Goal: Task Accomplishment & Management: Use online tool/utility

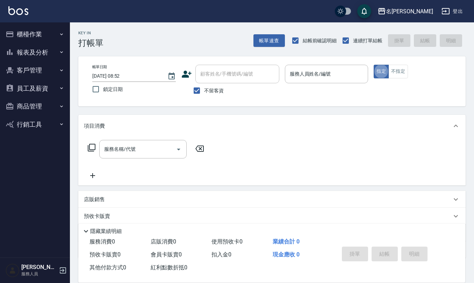
click at [451, 10] on button "登出" at bounding box center [452, 11] width 27 height 13
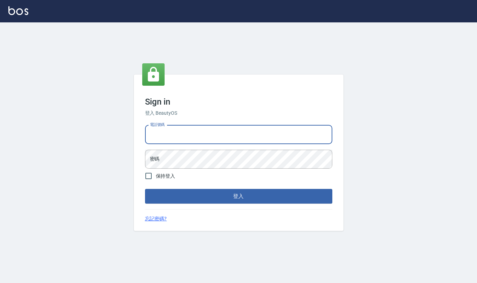
click at [169, 133] on div "電話號碼 電話號碼" at bounding box center [238, 134] width 187 height 19
type input "0919522862"
click at [145, 189] on button "登入" at bounding box center [238, 196] width 187 height 15
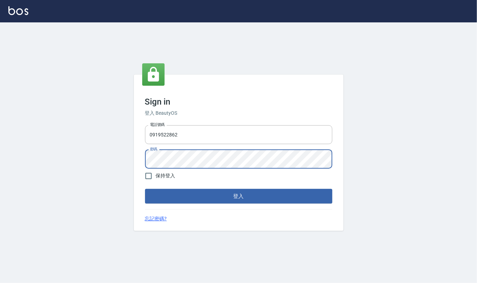
click at [145, 189] on button "登入" at bounding box center [238, 196] width 187 height 15
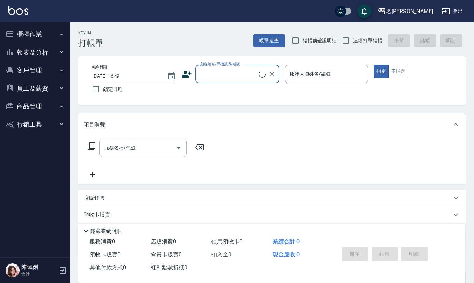
click at [32, 87] on button "員工及薪資" at bounding box center [35, 88] width 64 height 18
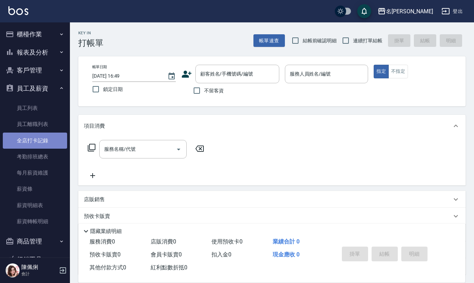
click at [45, 139] on link "全店打卡記錄" at bounding box center [35, 141] width 64 height 16
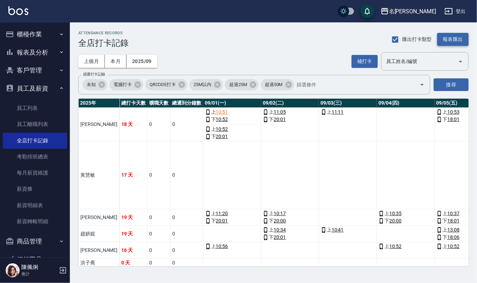
click at [452, 38] on button "報表匯出" at bounding box center [453, 39] width 31 height 13
click at [35, 33] on button "櫃檯作業" at bounding box center [35, 34] width 64 height 18
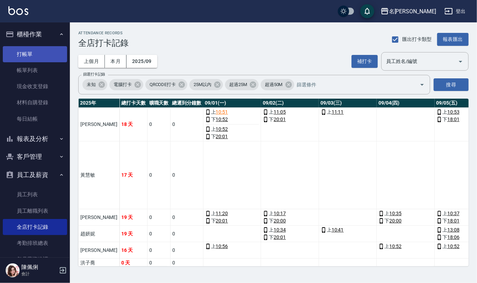
click at [43, 52] on link "打帳單" at bounding box center [35, 54] width 64 height 16
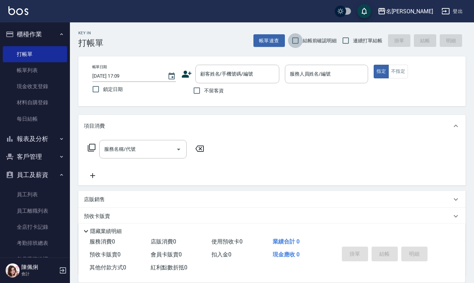
click at [292, 43] on input "結帳前確認明細" at bounding box center [295, 40] width 15 height 15
checkbox input "true"
click at [345, 43] on input "連續打單結帳" at bounding box center [346, 40] width 15 height 15
checkbox input "true"
click at [201, 86] on input "不留客資" at bounding box center [197, 90] width 15 height 15
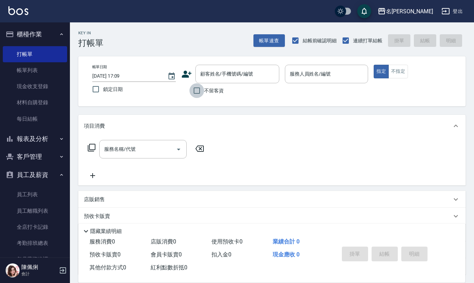
checkbox input "true"
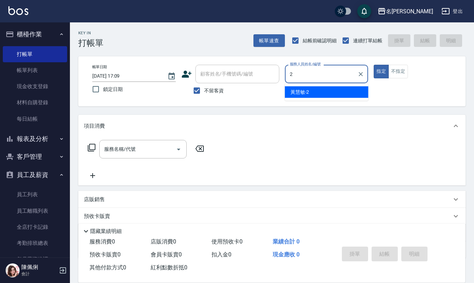
type input "[PERSON_NAME]-2"
type button "true"
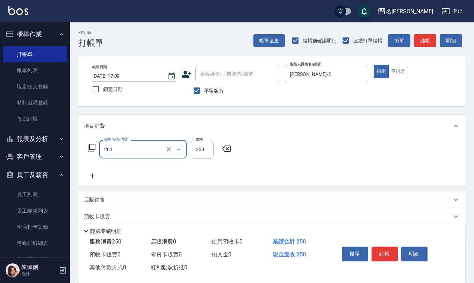
type input "洗髮(201)"
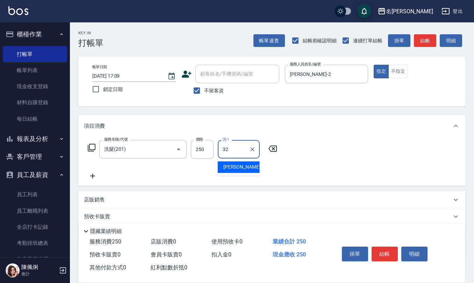
type input "[PERSON_NAME]-32"
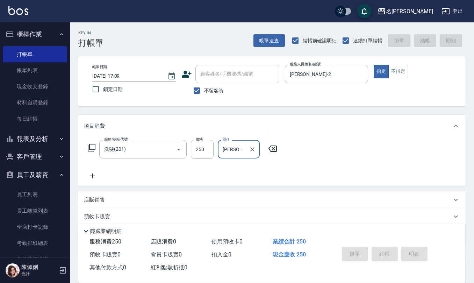
type input "[DATE] 17:29"
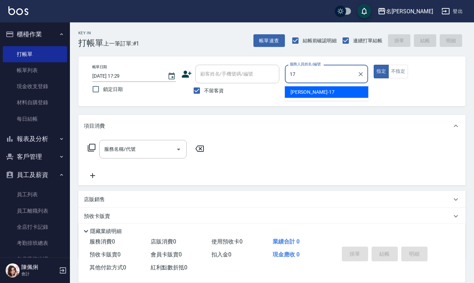
type input "[PERSON_NAME]-17"
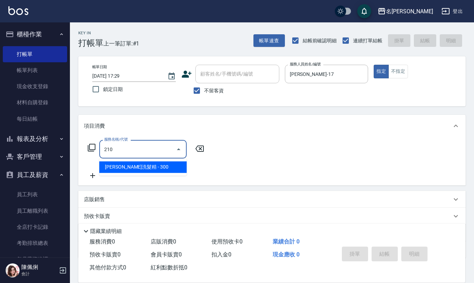
type input "歐娜洗髮精(210)"
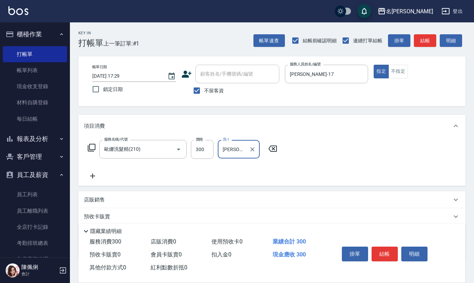
type input "[PERSON_NAME]-17"
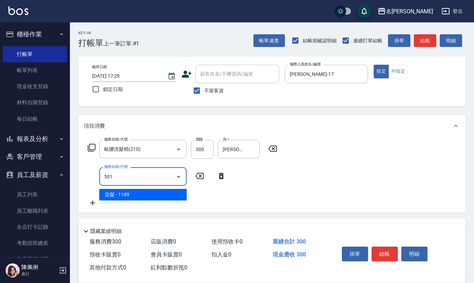
type input "染髮(501)"
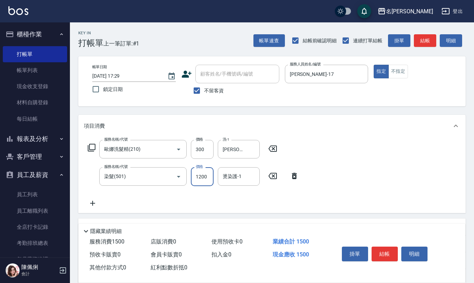
type input "1200"
type input "[PERSON_NAME]-17"
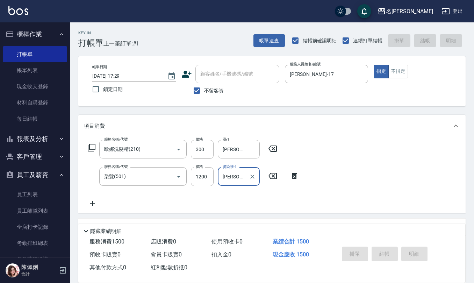
type input "[DATE] 17:30"
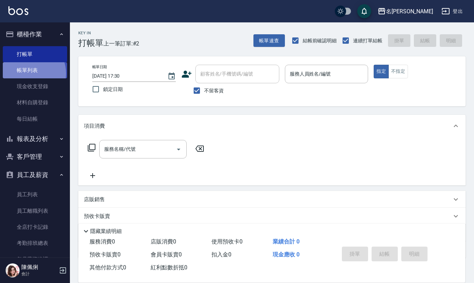
click at [30, 73] on link "帳單列表" at bounding box center [35, 70] width 64 height 16
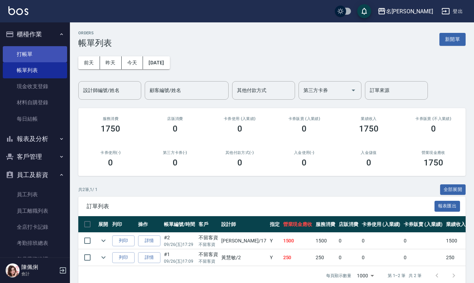
click at [26, 52] on link "打帳單" at bounding box center [35, 54] width 64 height 16
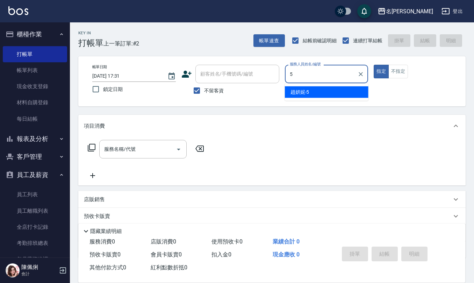
type input "[PERSON_NAME]5"
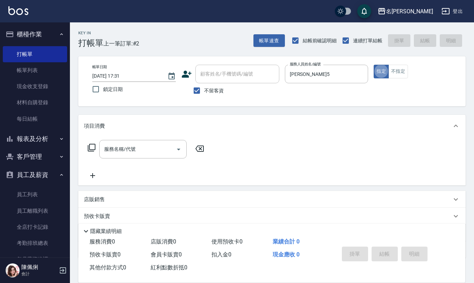
type button "true"
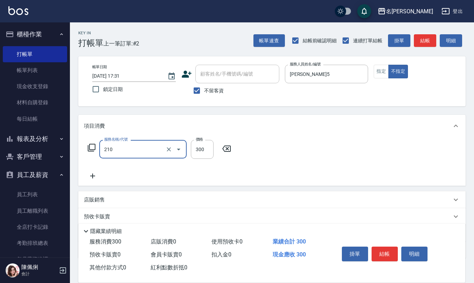
type input "歐娜洗髮精(210)"
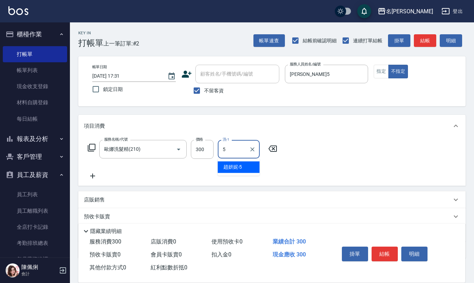
type input "[PERSON_NAME]5"
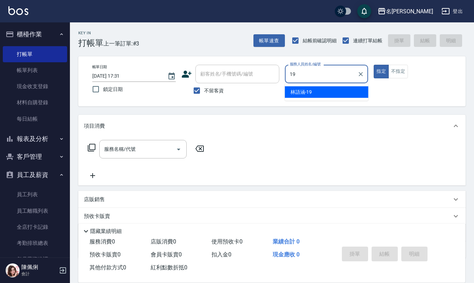
type input "[PERSON_NAME]-19"
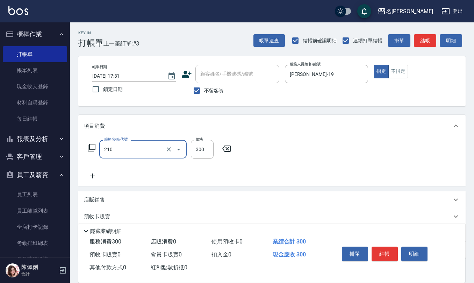
type input "歐娜洗髮精(210)"
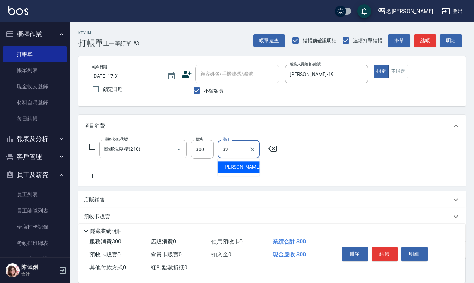
type input "[PERSON_NAME]-32"
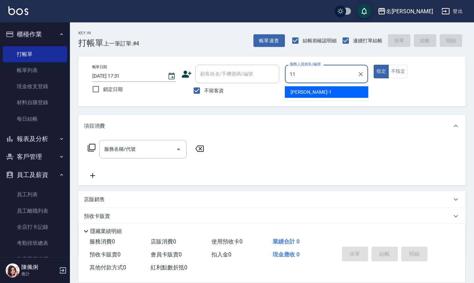
type input "[PERSON_NAME]橙-11"
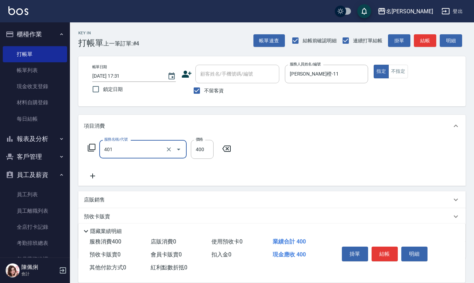
type input "剪髮(401)"
type input "200"
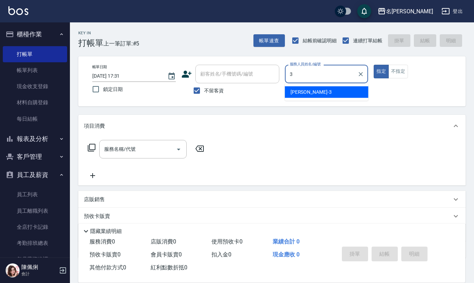
type input "[PERSON_NAME]-3"
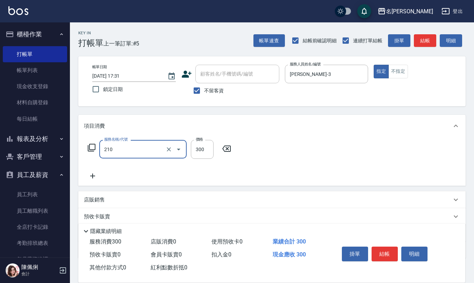
type input "歐娜洗髮精(210)"
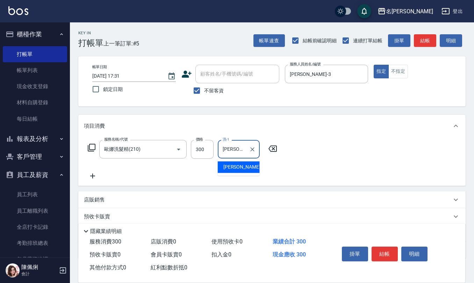
type input "[PERSON_NAME]橙-11"
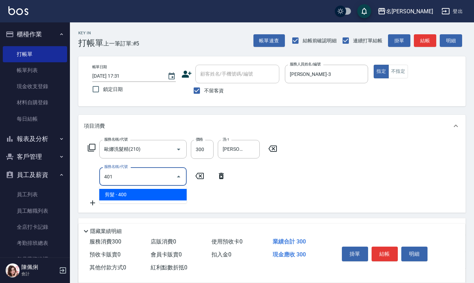
type input "剪髮(401)"
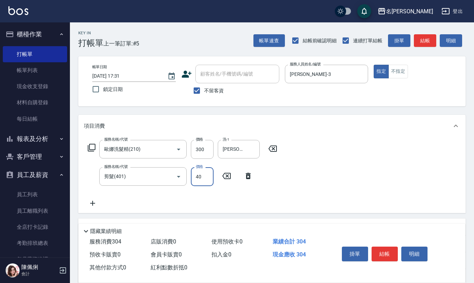
type input "400"
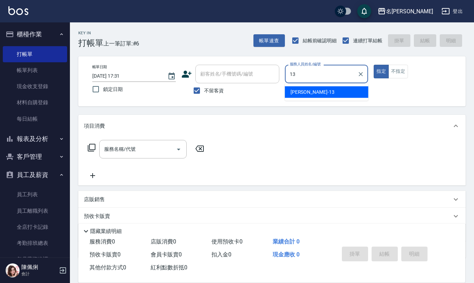
type input "[PERSON_NAME]-13"
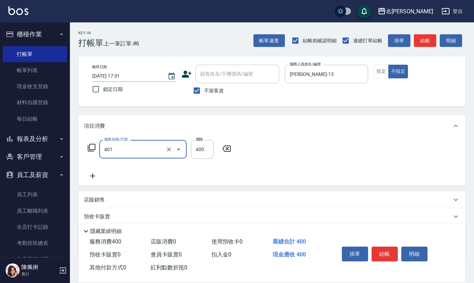
type input "剪髮(401)"
type input "200"
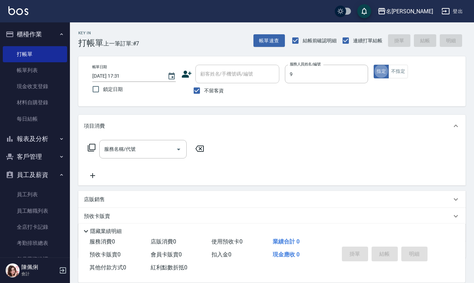
type input "[PERSON_NAME]-9"
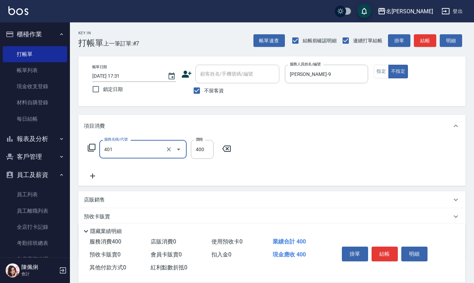
type input "剪髮(401)"
type input "200"
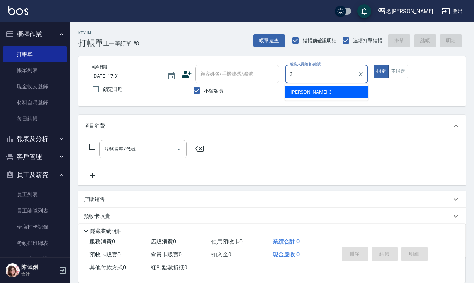
type input "[PERSON_NAME]-3"
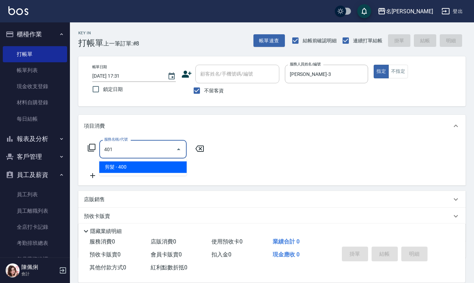
type input "剪髮(401)"
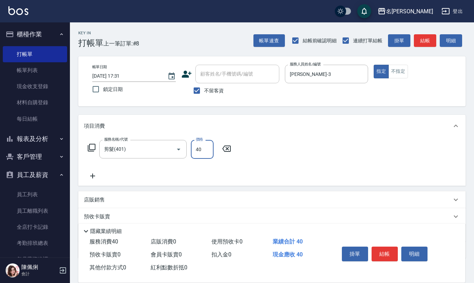
type input "400"
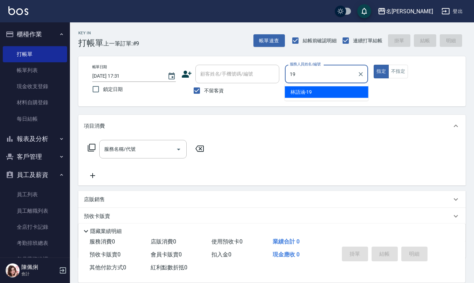
type input "[PERSON_NAME]-19"
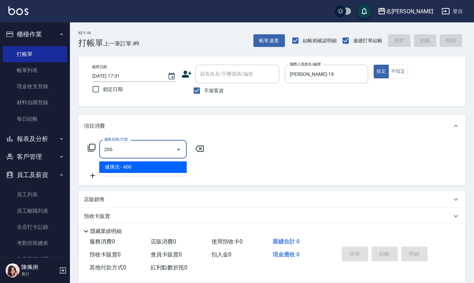
type input "健康洗(206)"
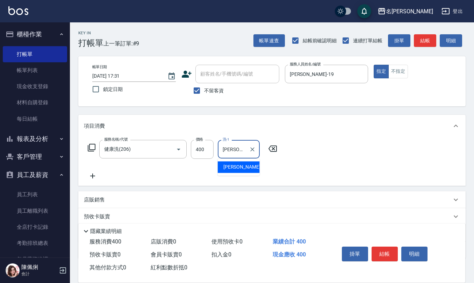
type input "[PERSON_NAME]-28"
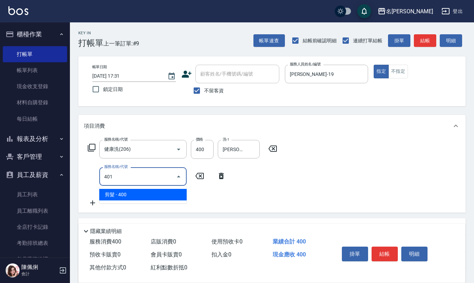
type input "剪髮(401)"
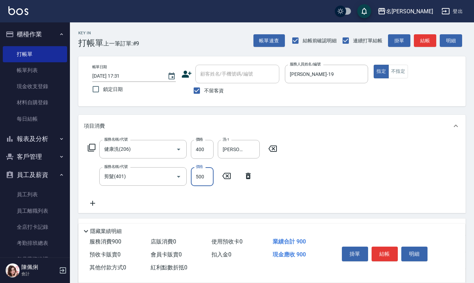
type input "500"
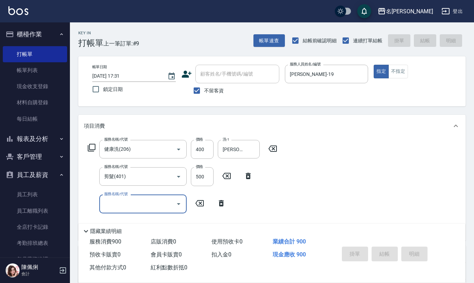
type input "[DATE] 17:32"
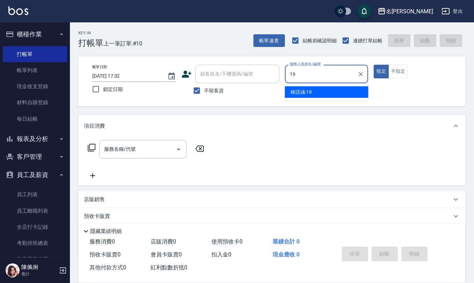
type input "[PERSON_NAME]-19"
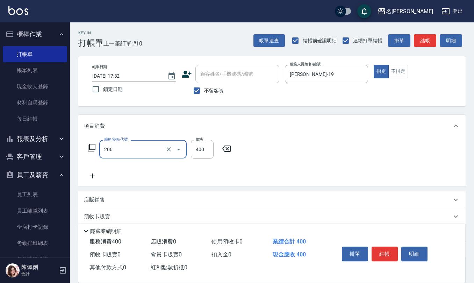
type input "健康洗(206)"
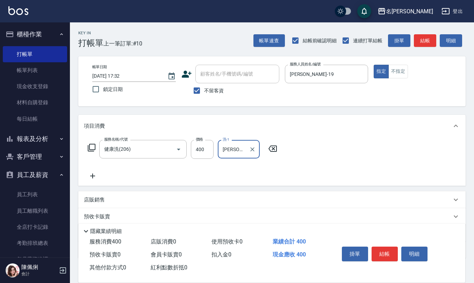
type input "[PERSON_NAME]-21"
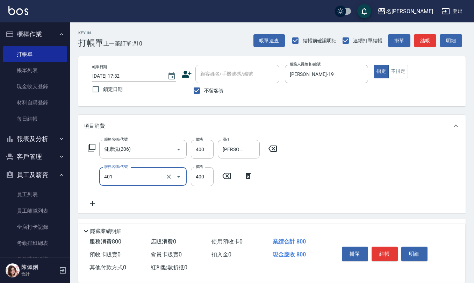
type input "剪髮(401)"
type input "500"
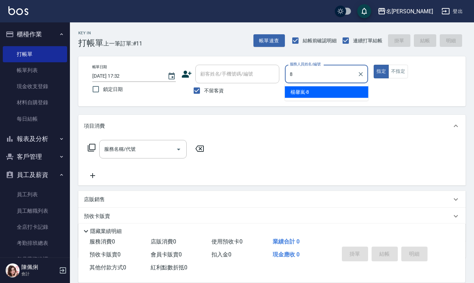
type input "[PERSON_NAME]-8"
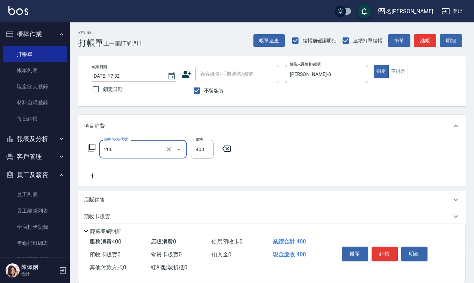
type input "健康洗(206)"
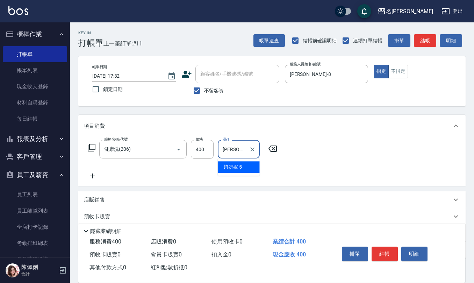
type input "[PERSON_NAME]5"
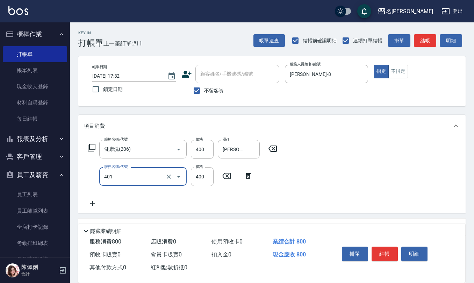
type input "剪髮(401)"
type input "400"
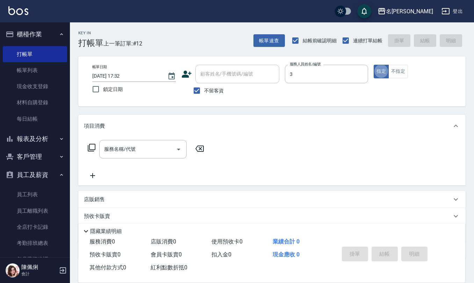
type input "[PERSON_NAME]-3"
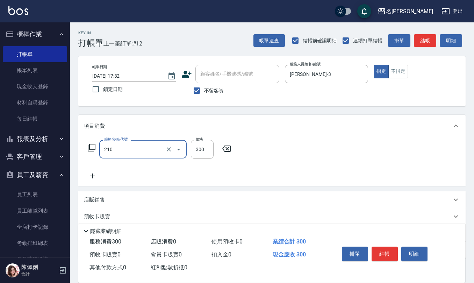
type input "歐娜洗髮精(210)"
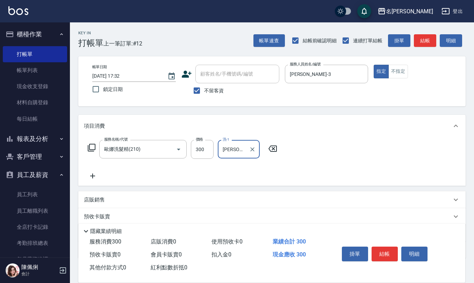
type input "[PERSON_NAME]-24"
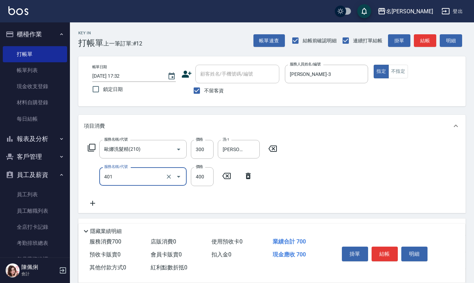
type input "剪髮(401)"
type input "400"
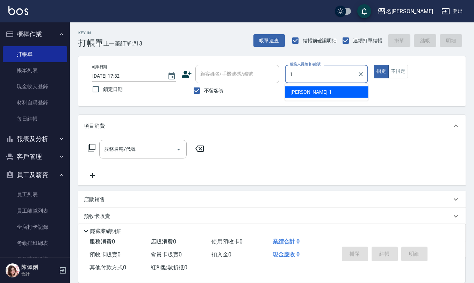
type input "[PERSON_NAME]1"
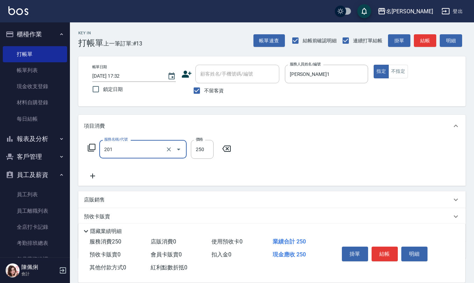
type input "洗髮(201)"
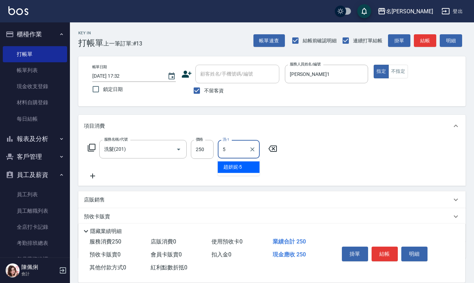
type input "[PERSON_NAME]5"
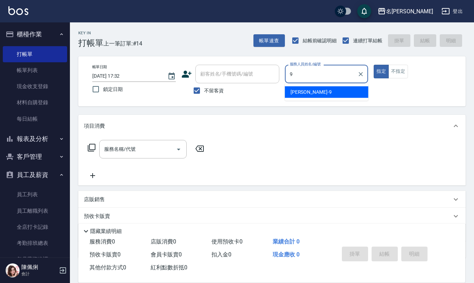
type input "[PERSON_NAME]-9"
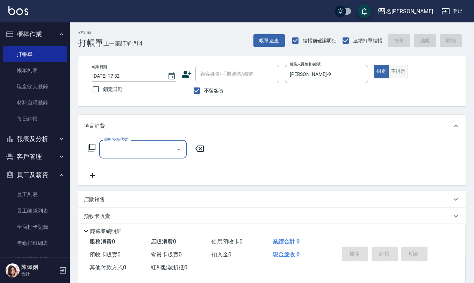
click at [406, 73] on button "不指定" at bounding box center [399, 72] width 20 height 14
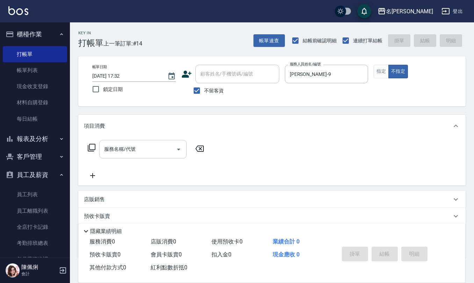
click at [122, 150] on input "服務名稱/代號" at bounding box center [137, 149] width 71 height 12
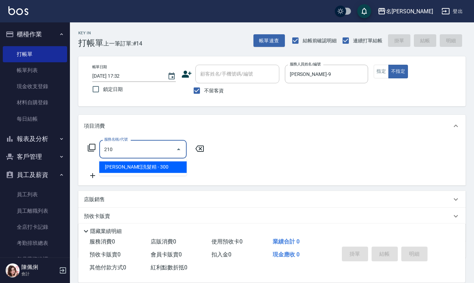
type input "歐娜洗髮精(210)"
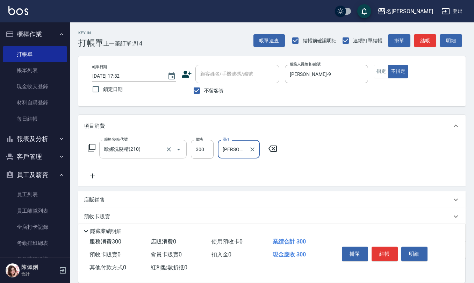
type input "[PERSON_NAME]-32"
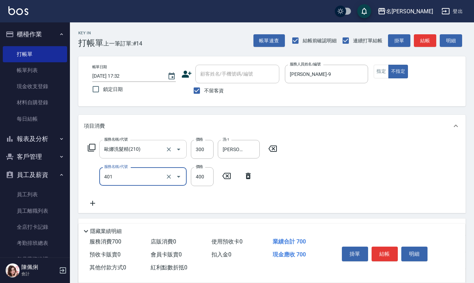
type input "剪髮(401)"
type input "200"
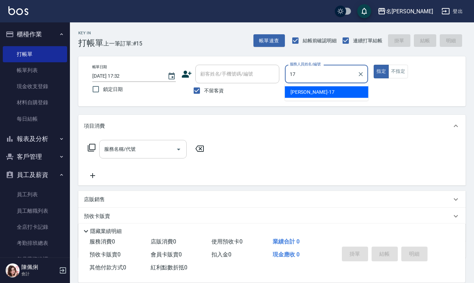
type input "[PERSON_NAME]-17"
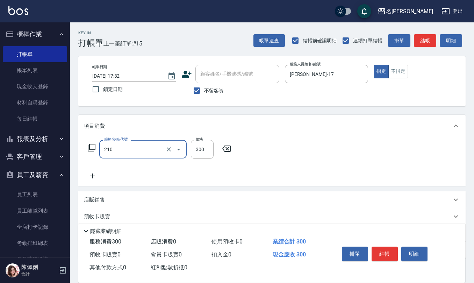
type input "歐娜洗髮精(210)"
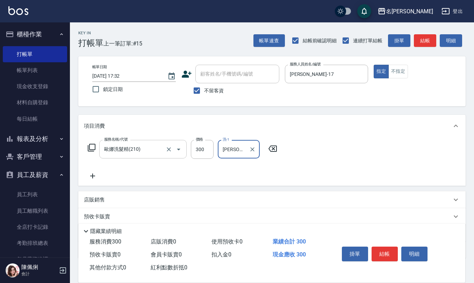
type input "[PERSON_NAME]-17"
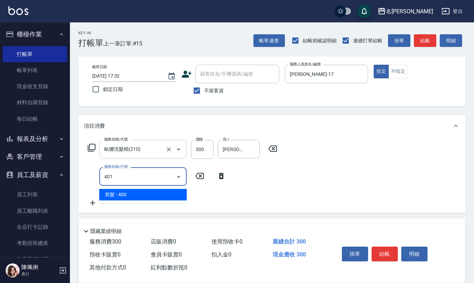
type input "剪髮(401)"
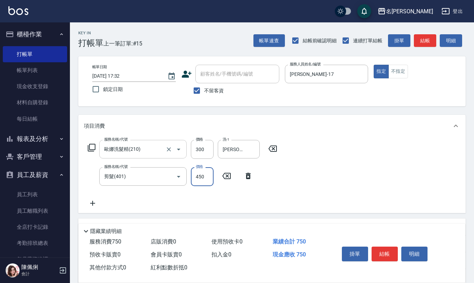
type input "450"
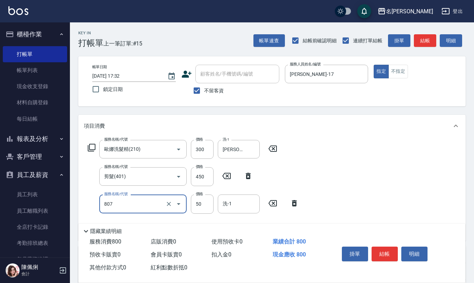
type input "TG護髮素(潤絲)(807)"
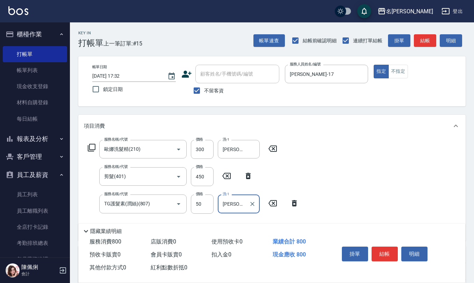
type input "[PERSON_NAME]-17"
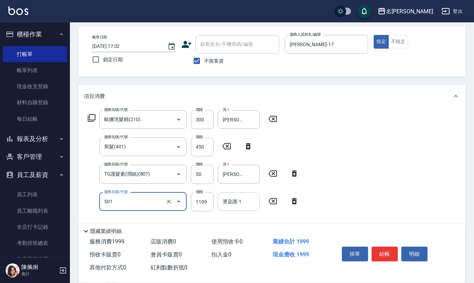
scroll to position [47, 0]
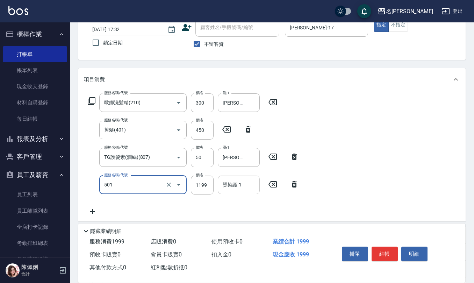
type input "染髮(501)"
type input "1800"
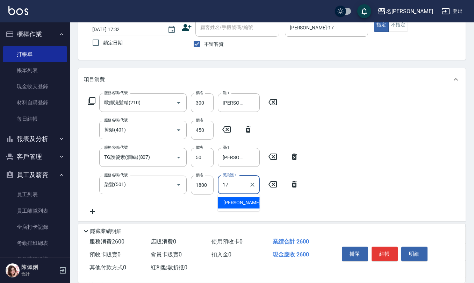
type input "[PERSON_NAME]-17"
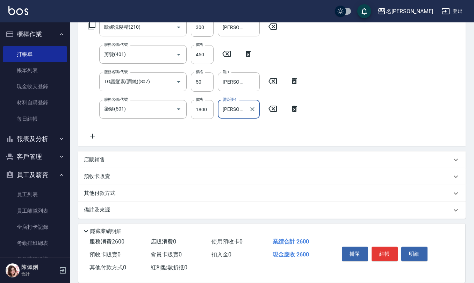
scroll to position [123, 0]
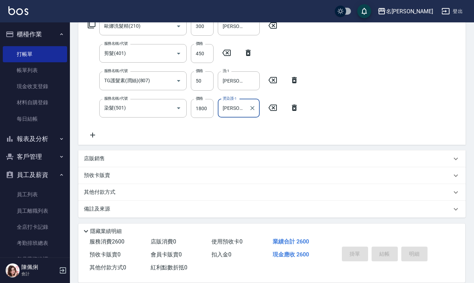
type input "[DATE] 17:38"
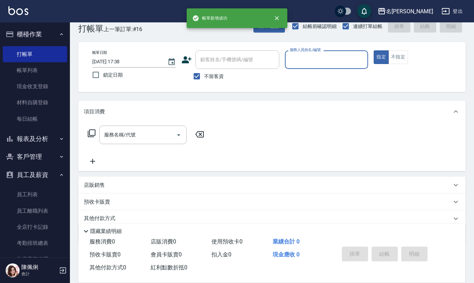
scroll to position [0, 0]
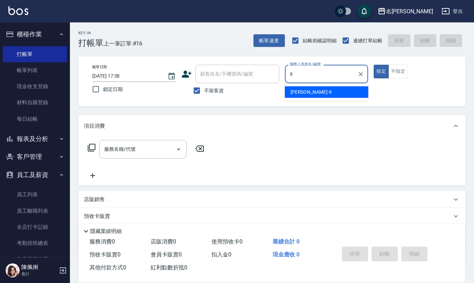
type input "[PERSON_NAME]-9"
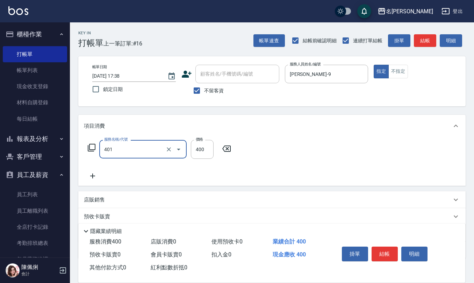
type input "剪髮(401)"
type input "300"
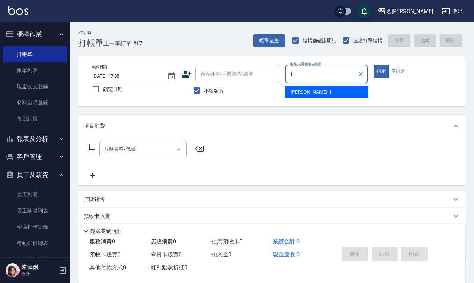
type input "[PERSON_NAME]1"
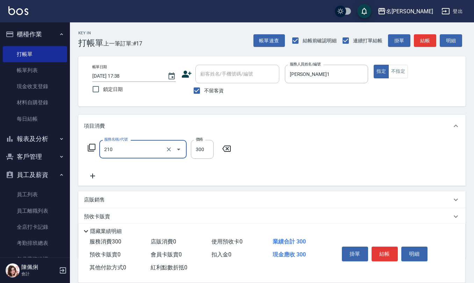
type input "歐娜洗髮精(210)"
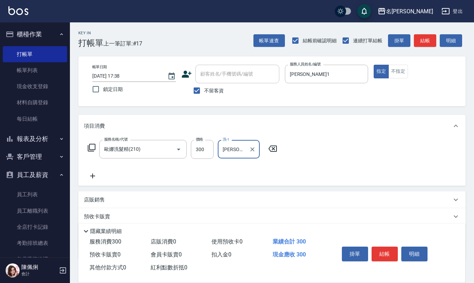
type input "[PERSON_NAME]-28"
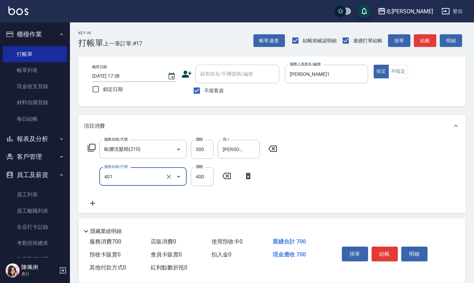
type input "剪髮(401)"
type input "405"
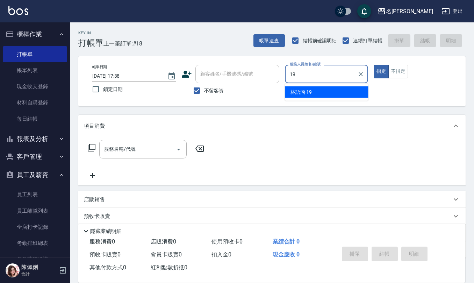
type input "[PERSON_NAME]-19"
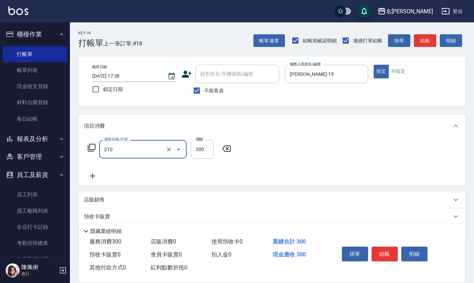
type input "歐娜洗髮精(210)"
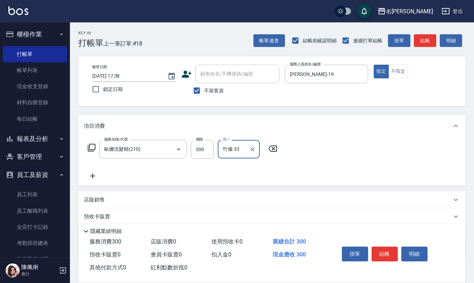
type input "竹儀-33"
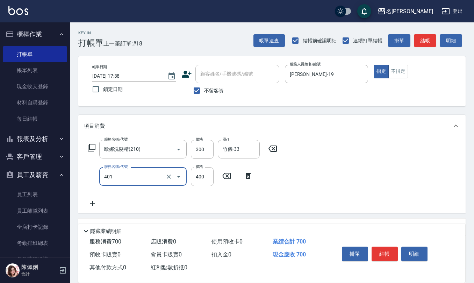
type input "剪髮(401)"
type input "500"
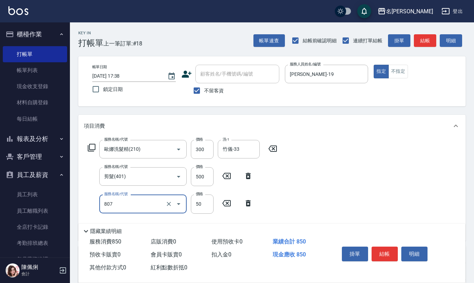
type input "TG護髮素(潤絲)(807)"
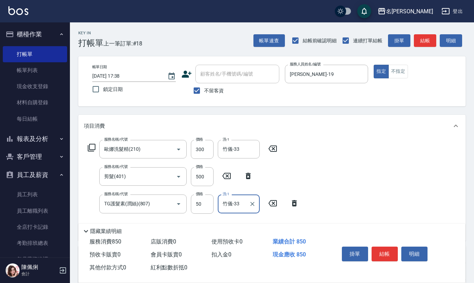
type input "竹儀-33"
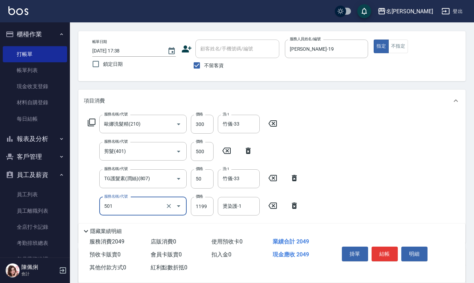
scroll to position [47, 0]
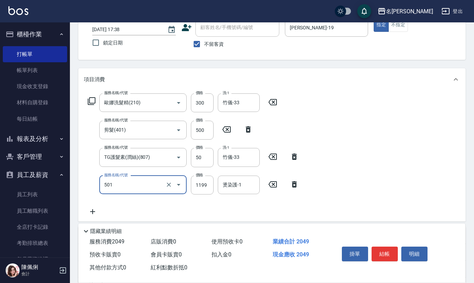
type input "染髮(501)"
type input "1600"
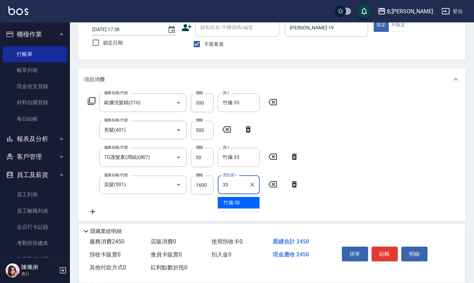
type input "竹儀-33"
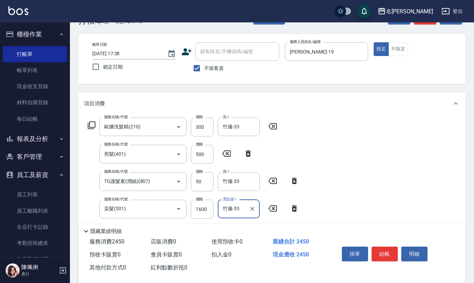
scroll to position [0, 0]
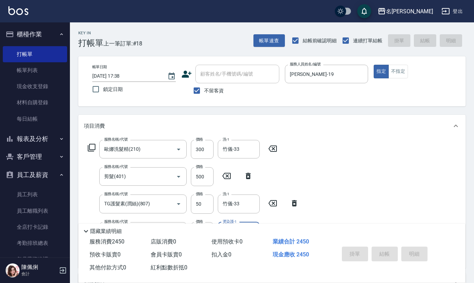
type input "[DATE] 17:39"
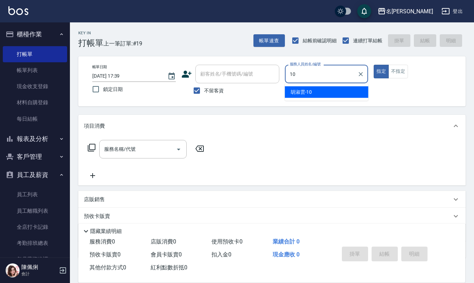
type input "[PERSON_NAME]-10"
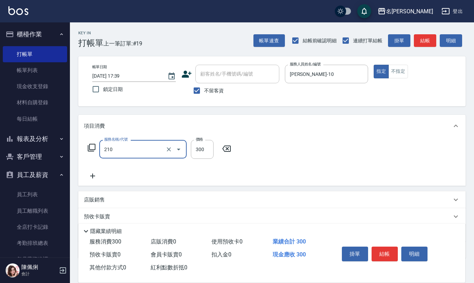
type input "歐娜洗髮精(210)"
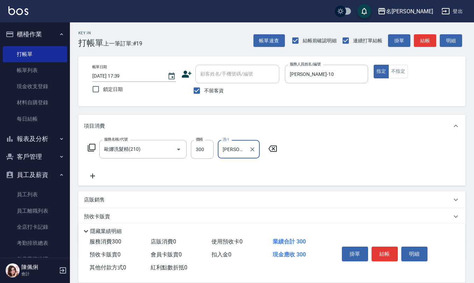
type input "[PERSON_NAME]-24"
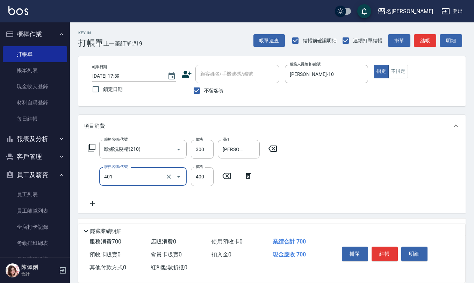
type input "剪髮(401)"
type input "405"
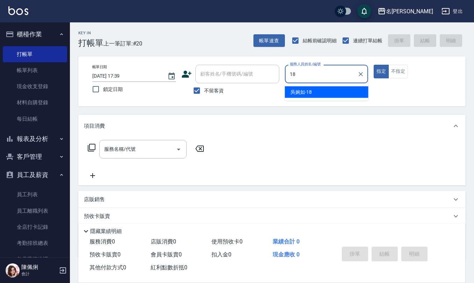
type input "[PERSON_NAME]-18"
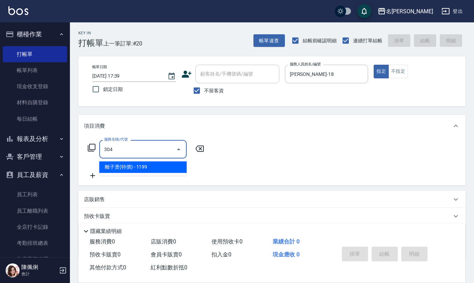
type input "離子燙(特價)(304)"
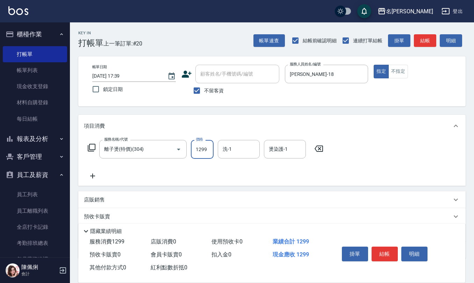
type input "1299"
type input "[PERSON_NAME]-26"
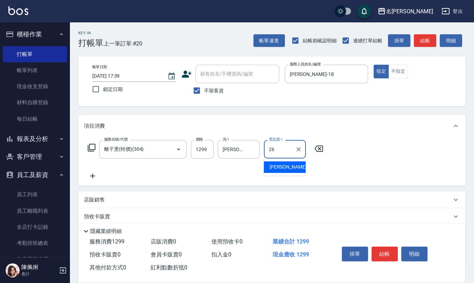
type input "[PERSON_NAME]-26"
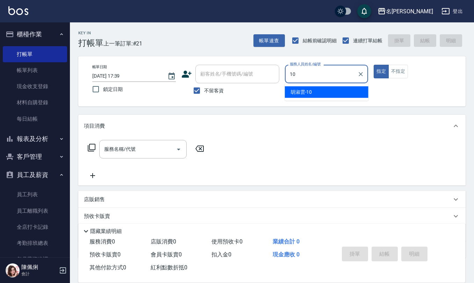
type input "[PERSON_NAME]-10"
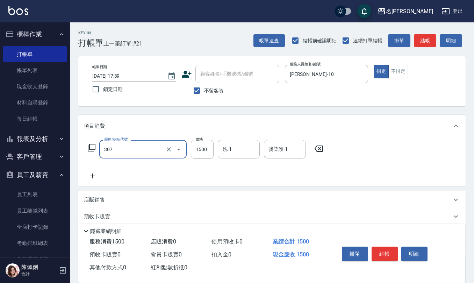
type input "EF麥拉寧燙髮1500(307)"
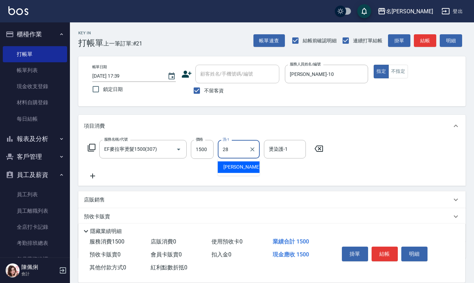
type input "[PERSON_NAME]-28"
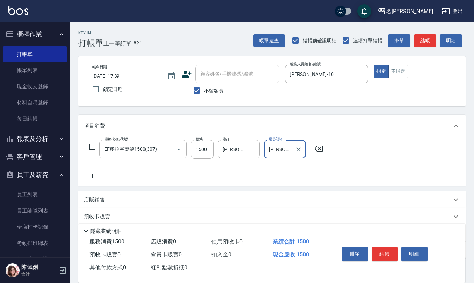
type input "[PERSON_NAME]-28"
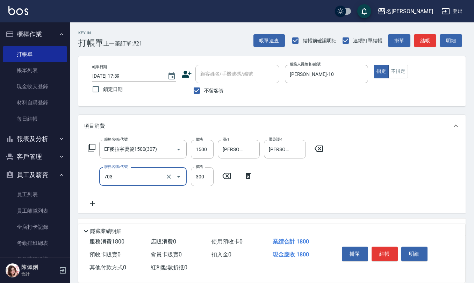
type input "(1236)設計師(703)"
type input "200"
click at [196, 97] on input "不留客資" at bounding box center [197, 90] width 15 height 15
checkbox input "false"
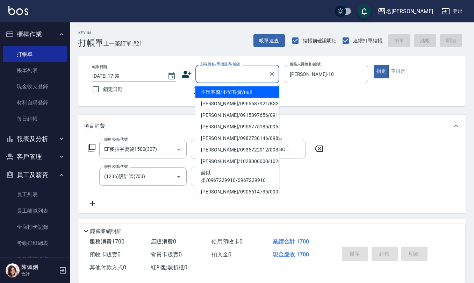
click at [204, 68] on div "顧客姓名/手機號碼/編號 顧客姓名/手機號碼/編號" at bounding box center [238, 74] width 84 height 19
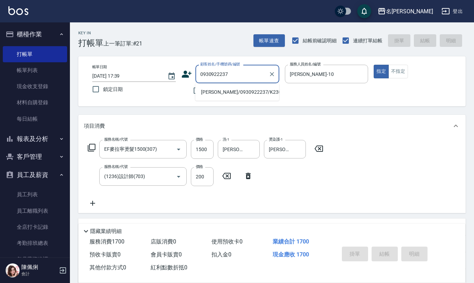
click at [234, 95] on li "[PERSON_NAME]/0930922237/K2301" at bounding box center [238, 92] width 84 height 12
type input "[PERSON_NAME]/0930922237/K2301"
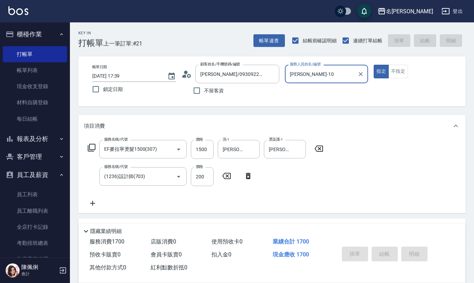
type input "[DATE] 17:40"
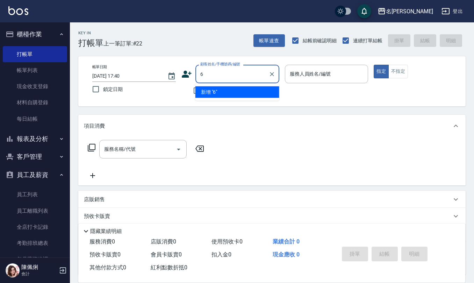
type input "6"
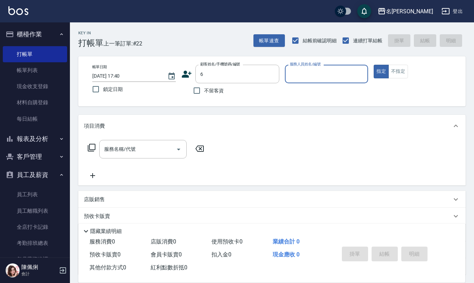
click at [374, 65] on button "指定" at bounding box center [381, 72] width 15 height 14
click at [195, 95] on input "不留客資" at bounding box center [197, 90] width 15 height 15
checkbox input "true"
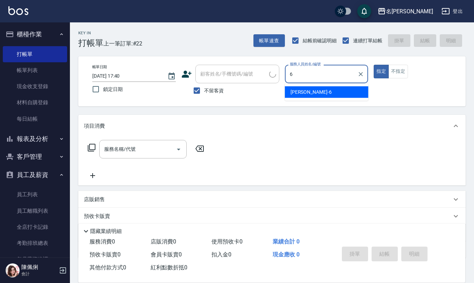
type input "[PERSON_NAME]-6"
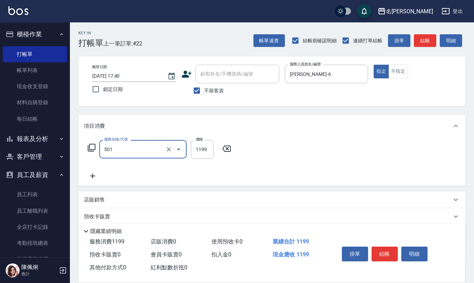
type input "染髮(501)"
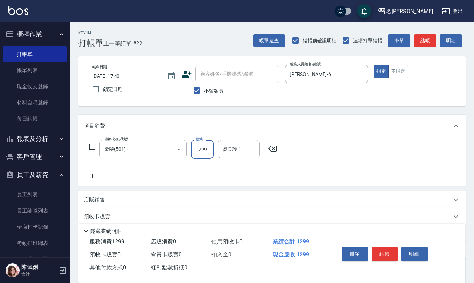
type input "1299"
type input "[PERSON_NAME]-21"
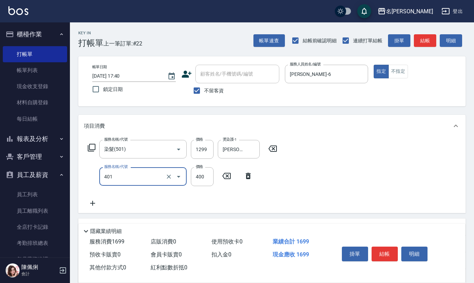
type input "剪髮(401)"
type input "350"
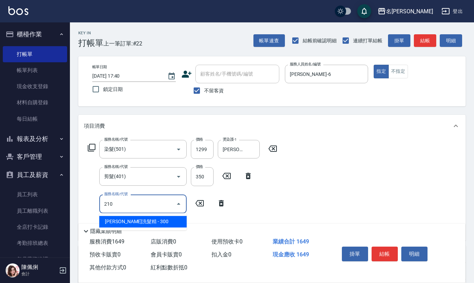
type input "歐娜洗髮精(210)"
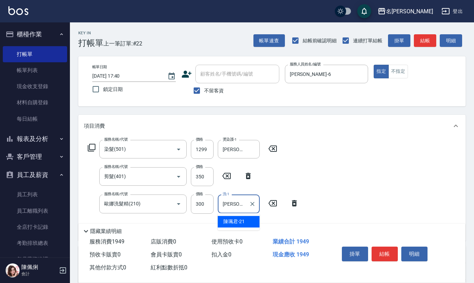
type input "[PERSON_NAME]-21"
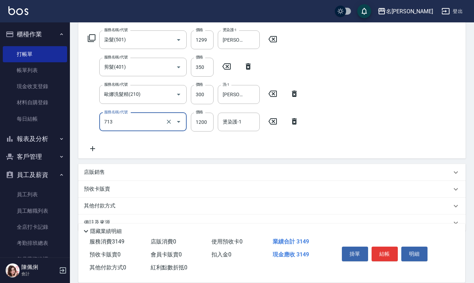
scroll to position [123, 0]
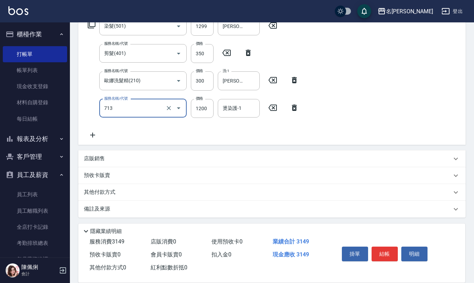
type input "水樣結構式1200(713)"
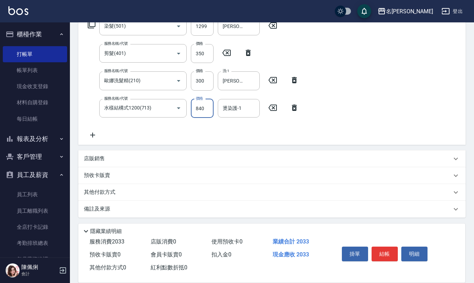
type input "840"
type input "[PERSON_NAME]-21"
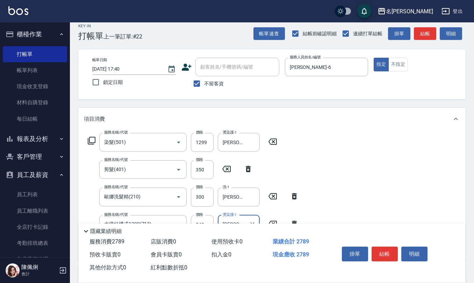
scroll to position [0, 0]
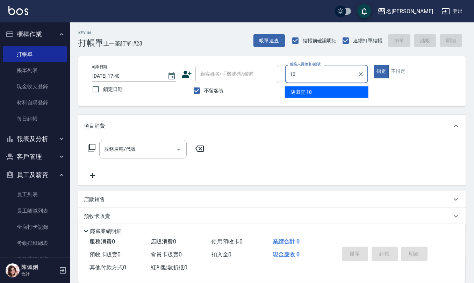
type input "[PERSON_NAME]-10"
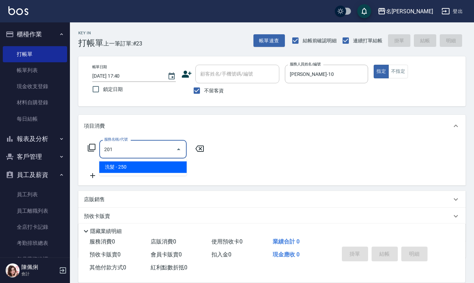
type input "洗髮(201)"
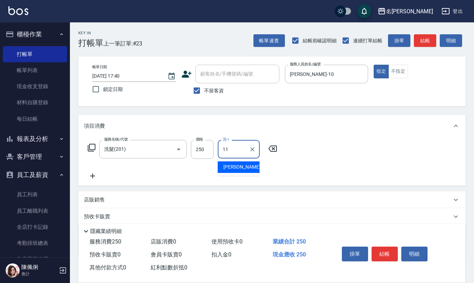
type input "[PERSON_NAME]橙-11"
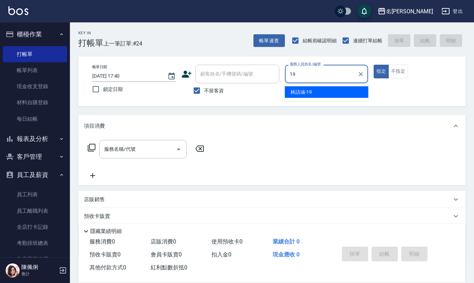
type input "[PERSON_NAME]-19"
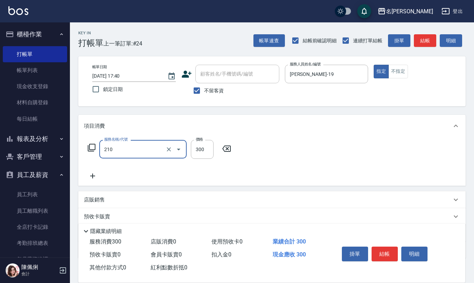
type input "歐娜洗髮精(210)"
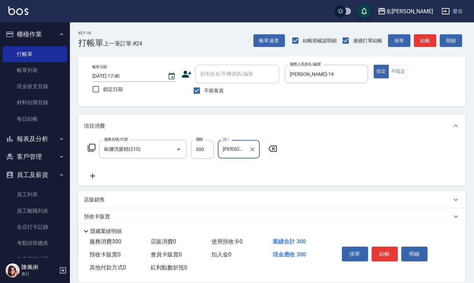
type input "[PERSON_NAME]橙-11"
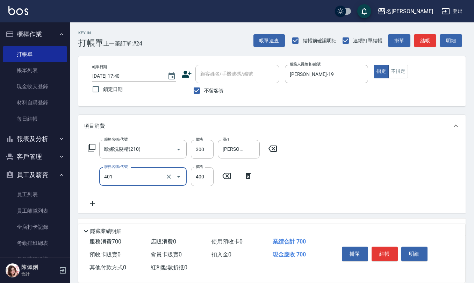
type input "剪髮(401)"
type input "500"
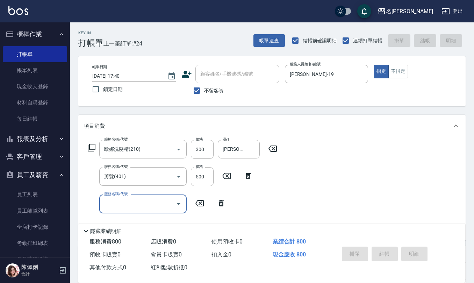
type input "[DATE] 17:41"
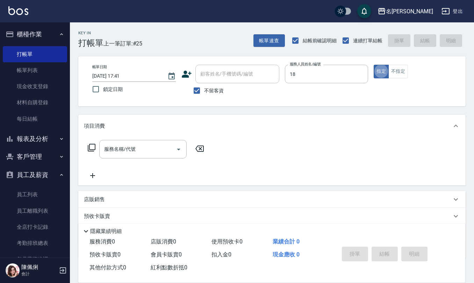
type input "[PERSON_NAME]-18"
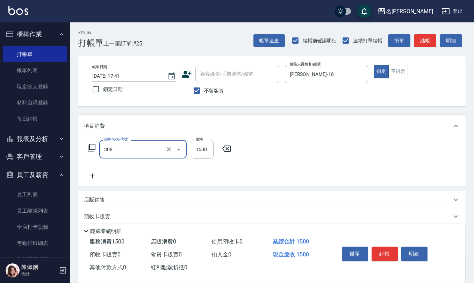
type input "效能離子燙1500(308)"
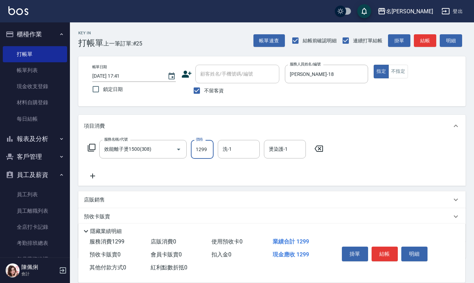
type input "1299"
type input "[PERSON_NAME]-26"
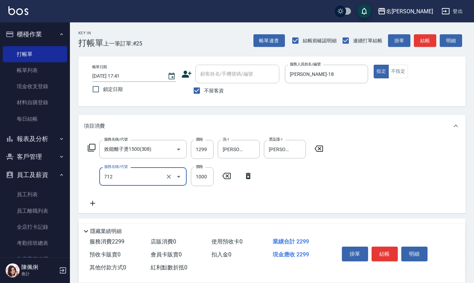
type input "[DEMOGRAPHIC_DATA]蘭洋甘菊1000(712)"
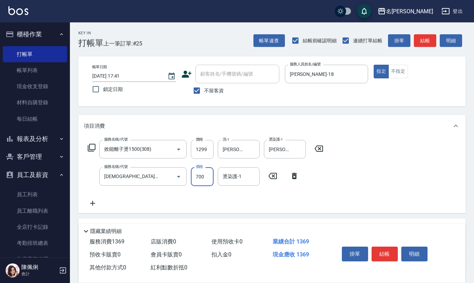
type input "700"
type input "[PERSON_NAME]-26"
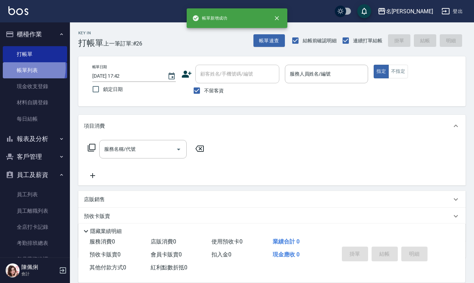
click at [21, 68] on link "帳單列表" at bounding box center [35, 70] width 64 height 16
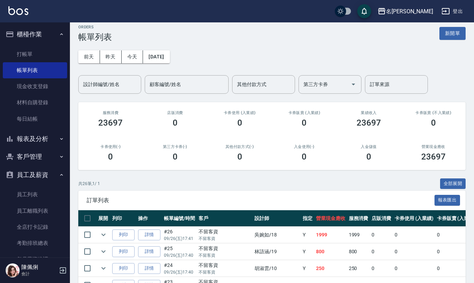
scroll to position [47, 0]
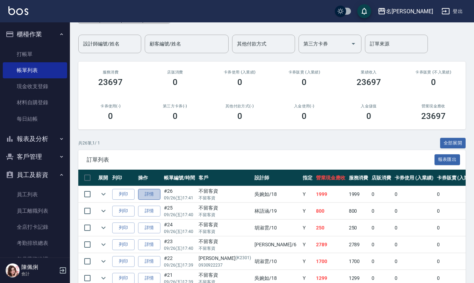
click at [150, 193] on link "詳情" at bounding box center [149, 194] width 22 height 11
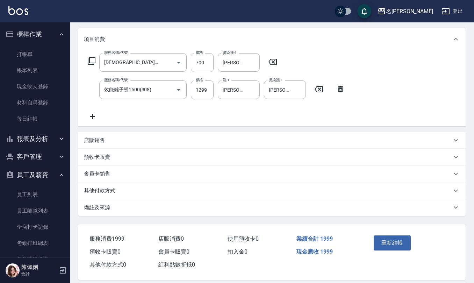
scroll to position [94, 0]
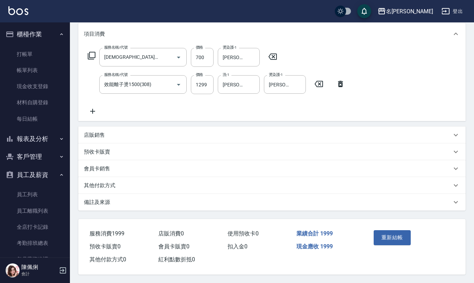
click at [96, 199] on p "備註及來源" at bounding box center [97, 202] width 26 height 7
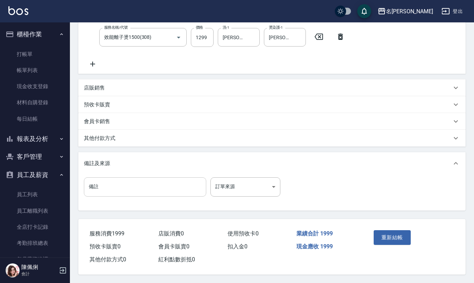
scroll to position [141, 0]
click at [169, 192] on input "備註" at bounding box center [145, 186] width 122 height 19
click at [397, 240] on button "重新結帳" at bounding box center [392, 237] width 37 height 15
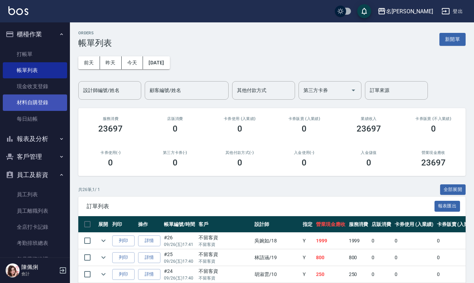
click at [39, 102] on link "材料自購登錄" at bounding box center [35, 102] width 64 height 16
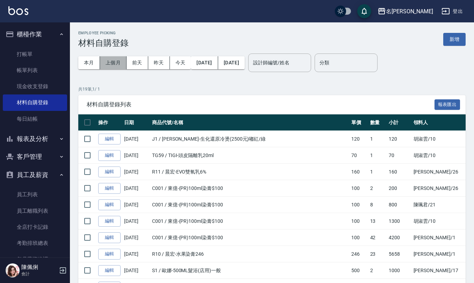
click at [119, 59] on button "上個月" at bounding box center [113, 62] width 27 height 13
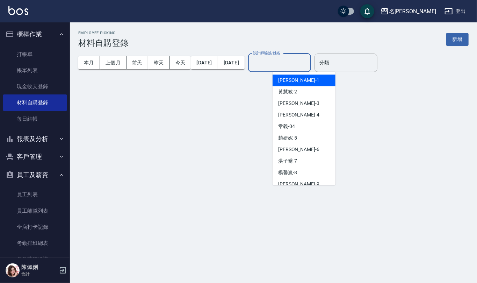
click at [302, 62] on input "設計師編號/姓名" at bounding box center [279, 63] width 57 height 12
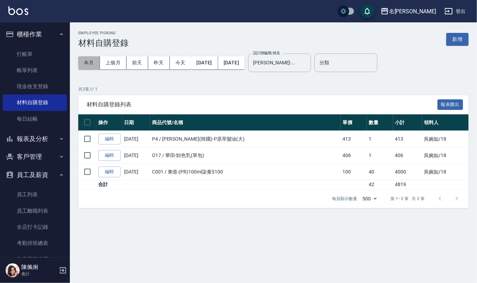
click at [84, 66] on button "本月" at bounding box center [89, 62] width 22 height 13
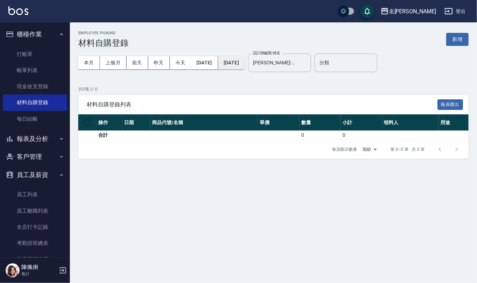
click at [243, 64] on button "[DATE]" at bounding box center [231, 62] width 27 height 13
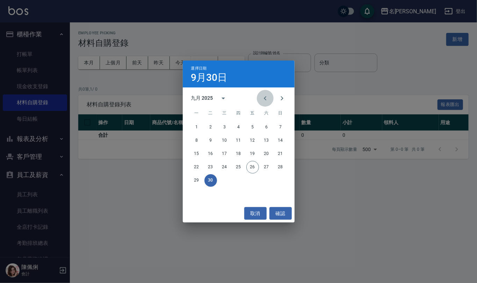
click at [264, 97] on icon "Previous month" at bounding box center [265, 98] width 8 height 8
click at [267, 99] on icon "Previous month" at bounding box center [265, 98] width 8 height 8
click at [234, 182] on button "31" at bounding box center [239, 180] width 13 height 13
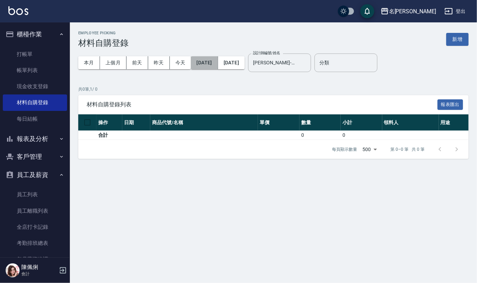
click at [217, 59] on button "[DATE]" at bounding box center [204, 62] width 27 height 13
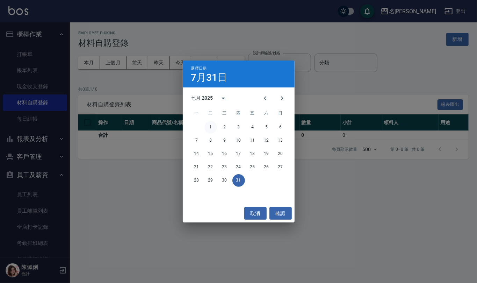
click at [207, 129] on button "1" at bounding box center [211, 127] width 13 height 13
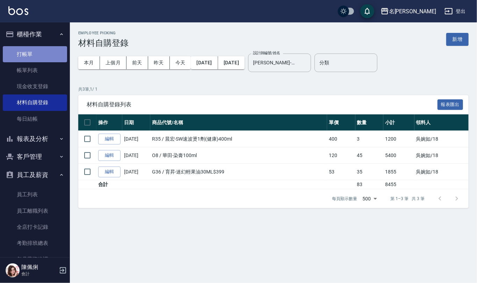
click at [47, 51] on link "打帳單" at bounding box center [35, 54] width 64 height 16
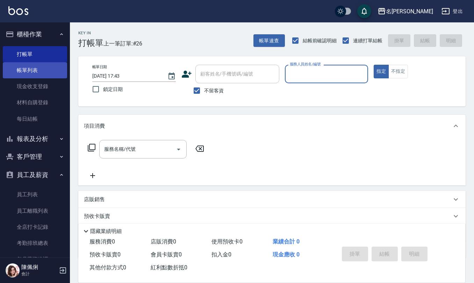
click at [55, 73] on link "帳單列表" at bounding box center [35, 70] width 64 height 16
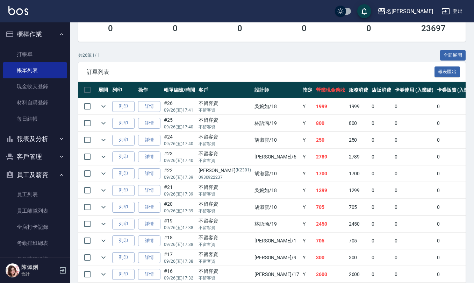
scroll to position [140, 0]
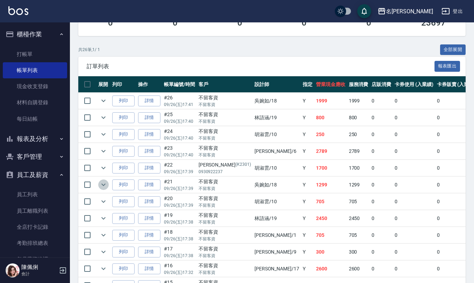
click at [100, 181] on button "expand row" at bounding box center [103, 184] width 10 height 10
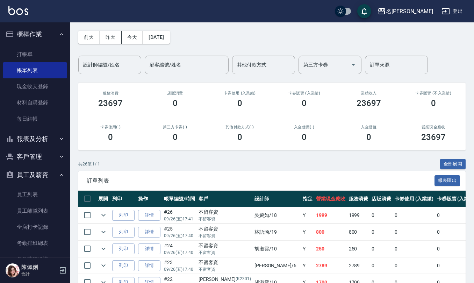
scroll to position [47, 0]
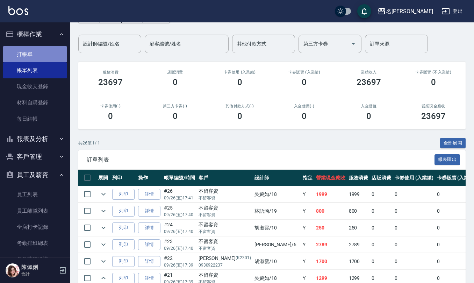
click at [49, 47] on link "打帳單" at bounding box center [35, 54] width 64 height 16
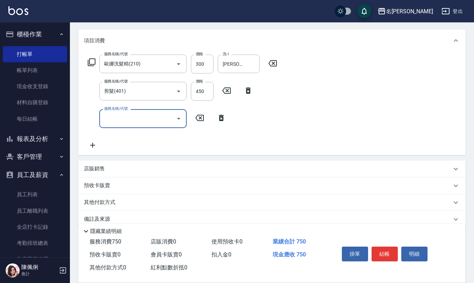
scroll to position [95, 0]
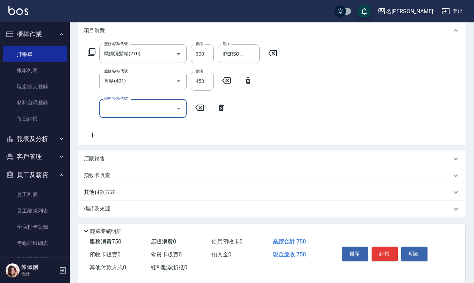
click at [112, 165] on div "店販銷售" at bounding box center [272, 158] width 388 height 17
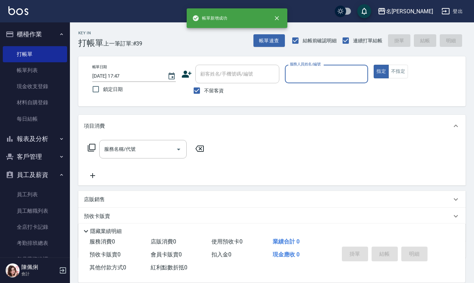
scroll to position [0, 0]
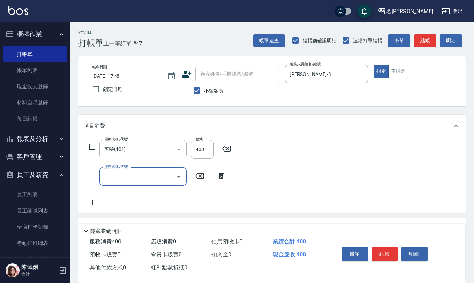
drag, startPoint x: 229, startPoint y: 150, endPoint x: 200, endPoint y: 153, distance: 28.5
click at [229, 150] on icon at bounding box center [226, 148] width 17 height 8
click at [406, 71] on button "不指定" at bounding box center [399, 72] width 20 height 14
click at [401, 69] on button "不指定" at bounding box center [399, 72] width 20 height 14
